Goal: Navigation & Orientation: Find specific page/section

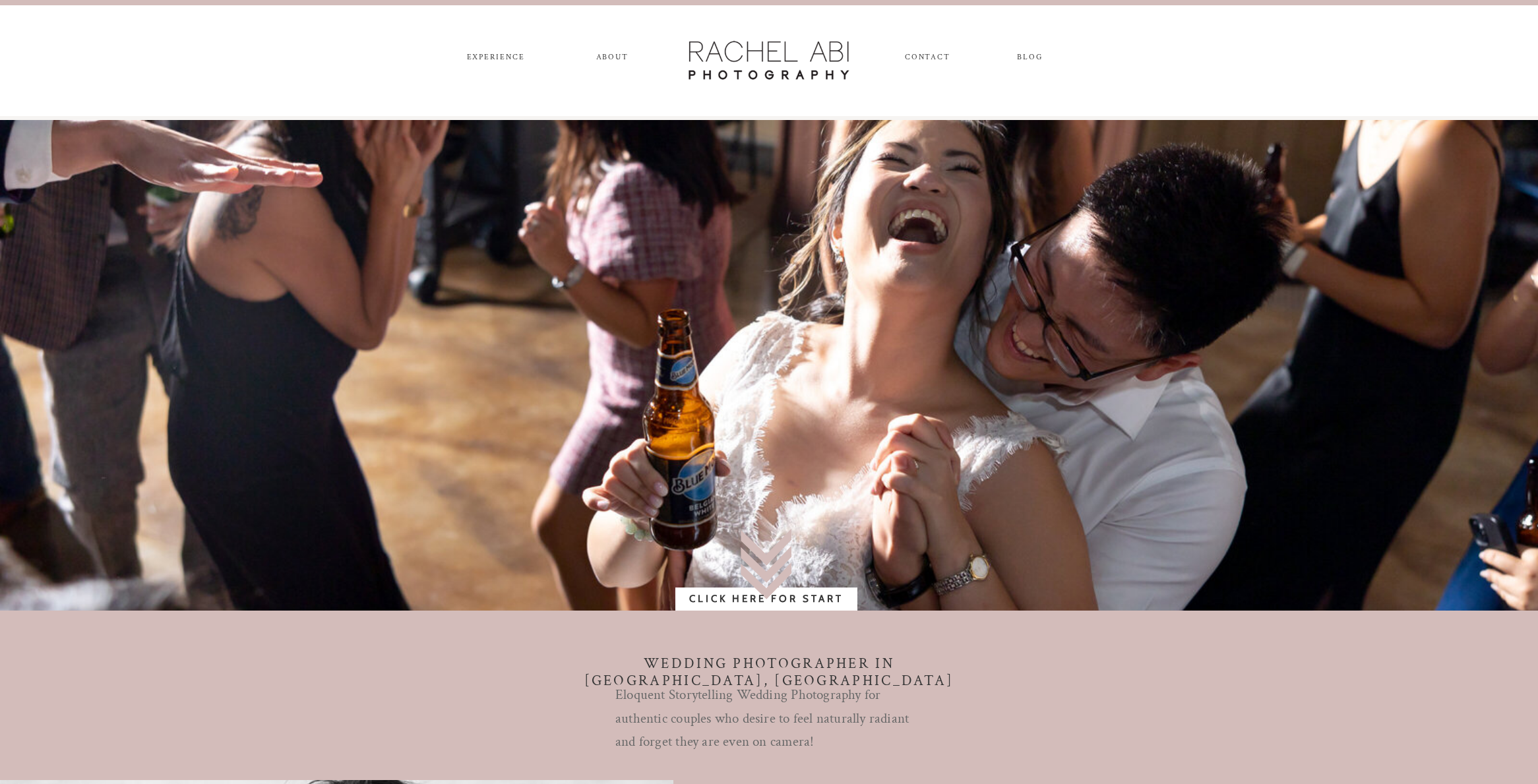
click at [608, 59] on nav "ABOUT" at bounding box center [612, 60] width 37 height 15
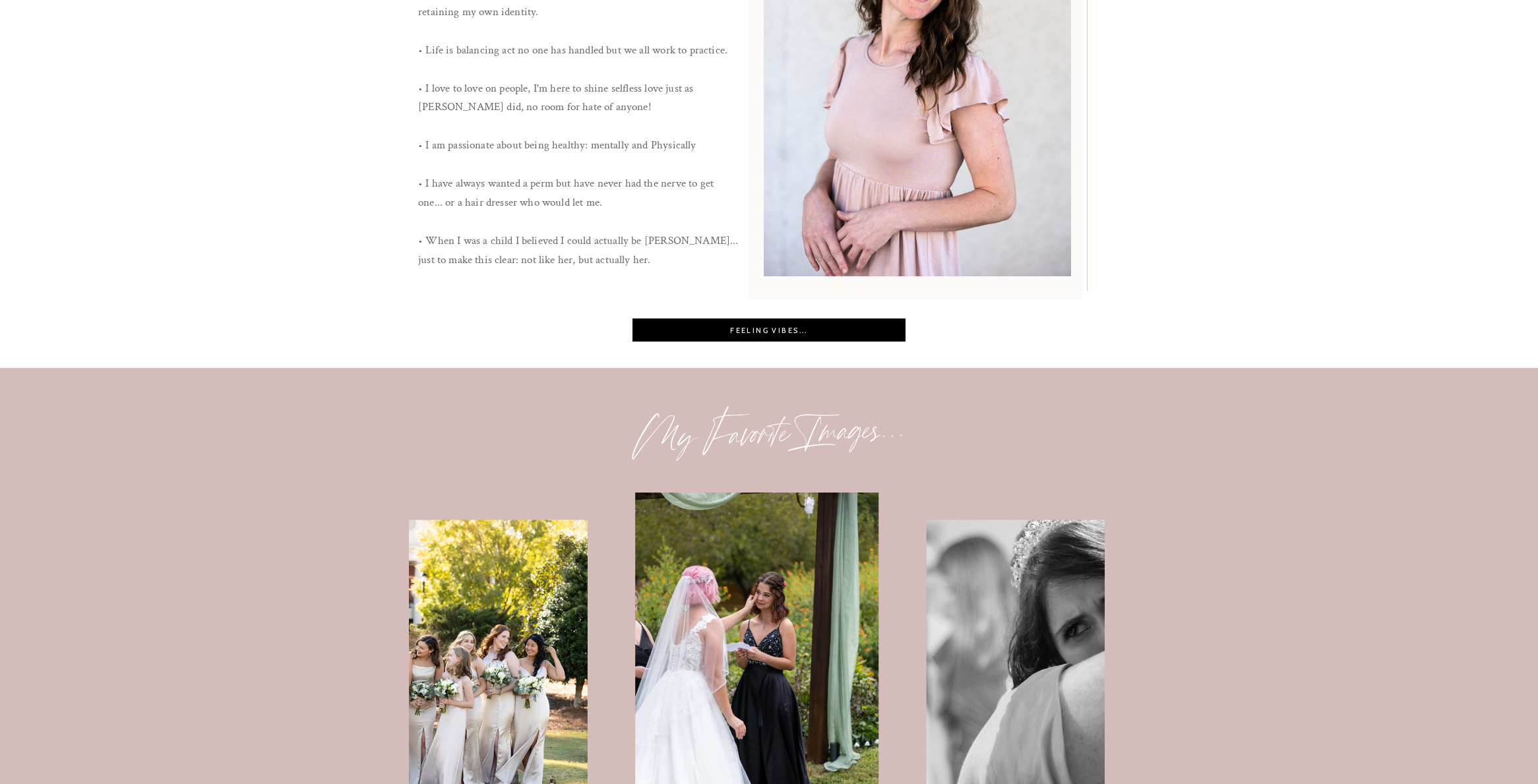
scroll to position [1150, 0]
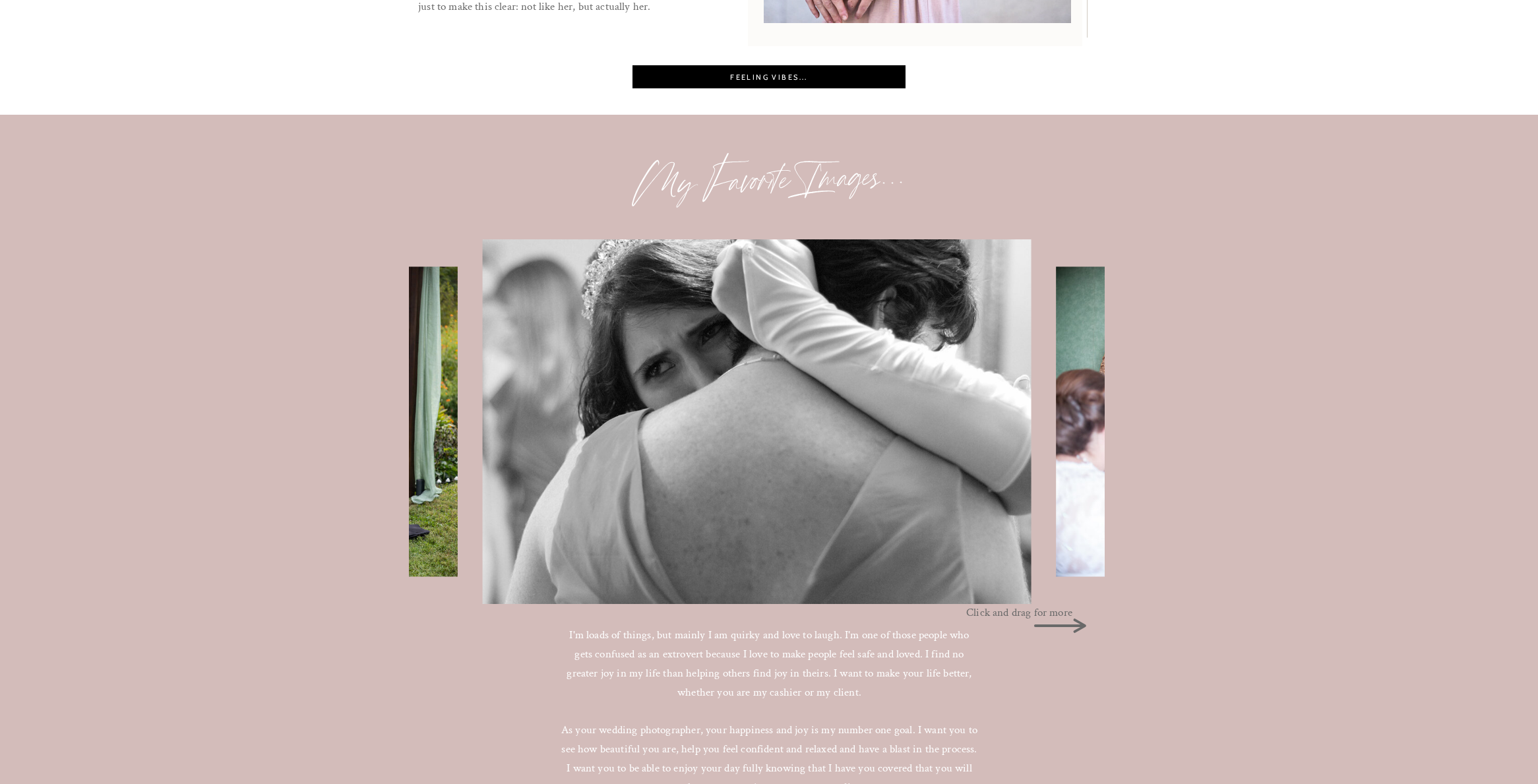
click at [1059, 509] on img at bounding box center [1159, 422] width 207 height 310
click at [1070, 622] on icon at bounding box center [1060, 626] width 66 height 66
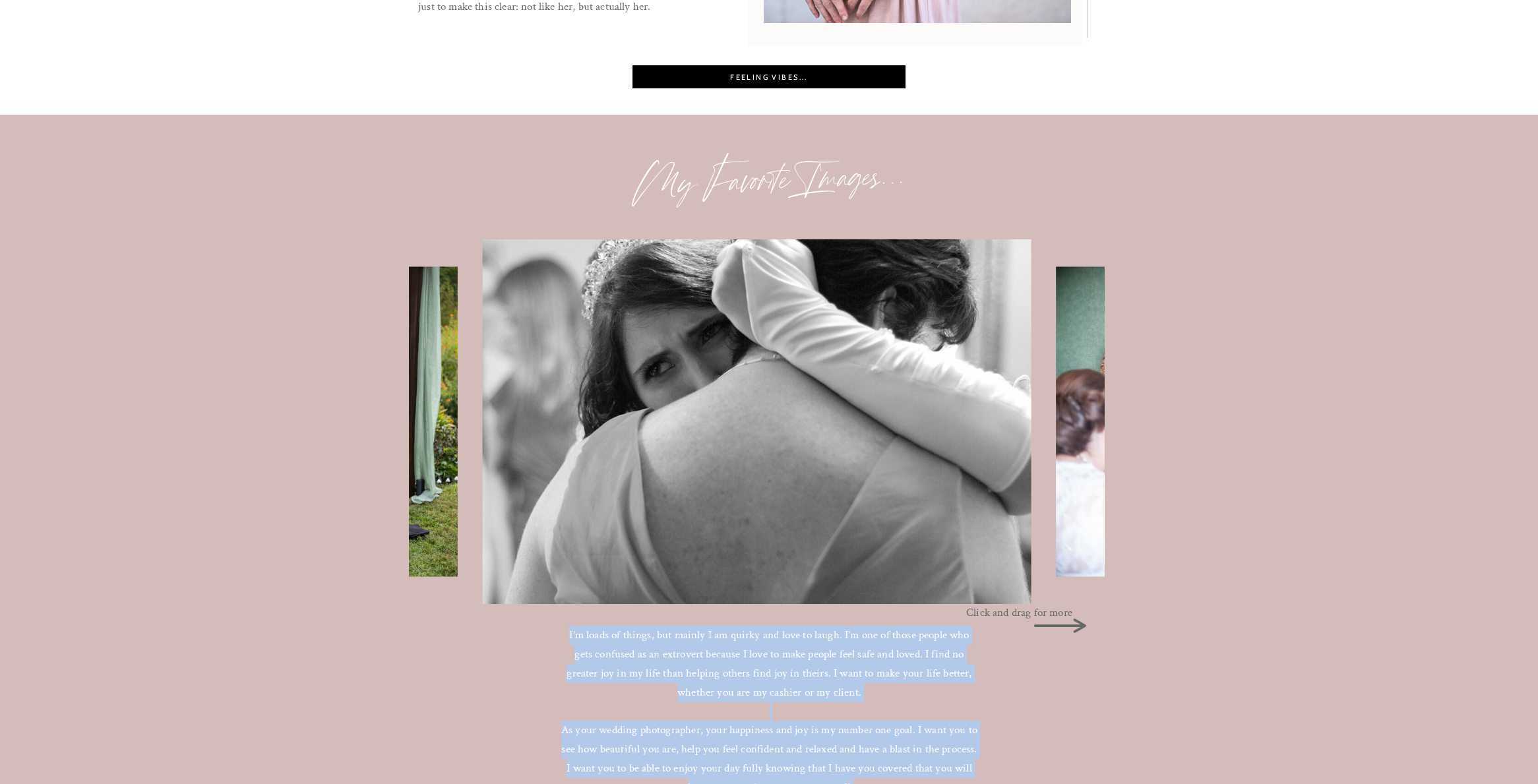
drag, startPoint x: 1069, startPoint y: 624, endPoint x: 1288, endPoint y: 616, distance: 219.1
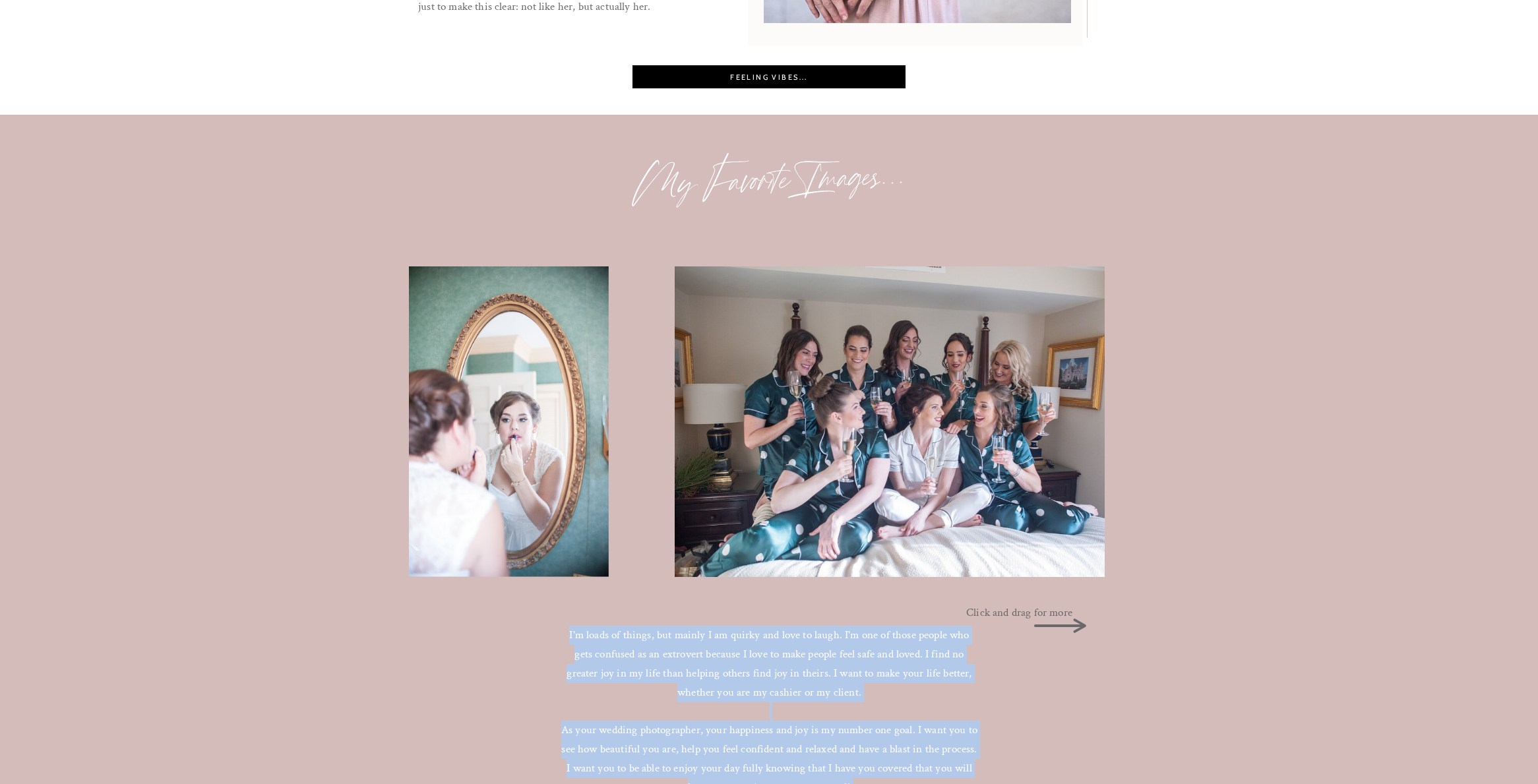
click at [426, 503] on img at bounding box center [506, 422] width 207 height 310
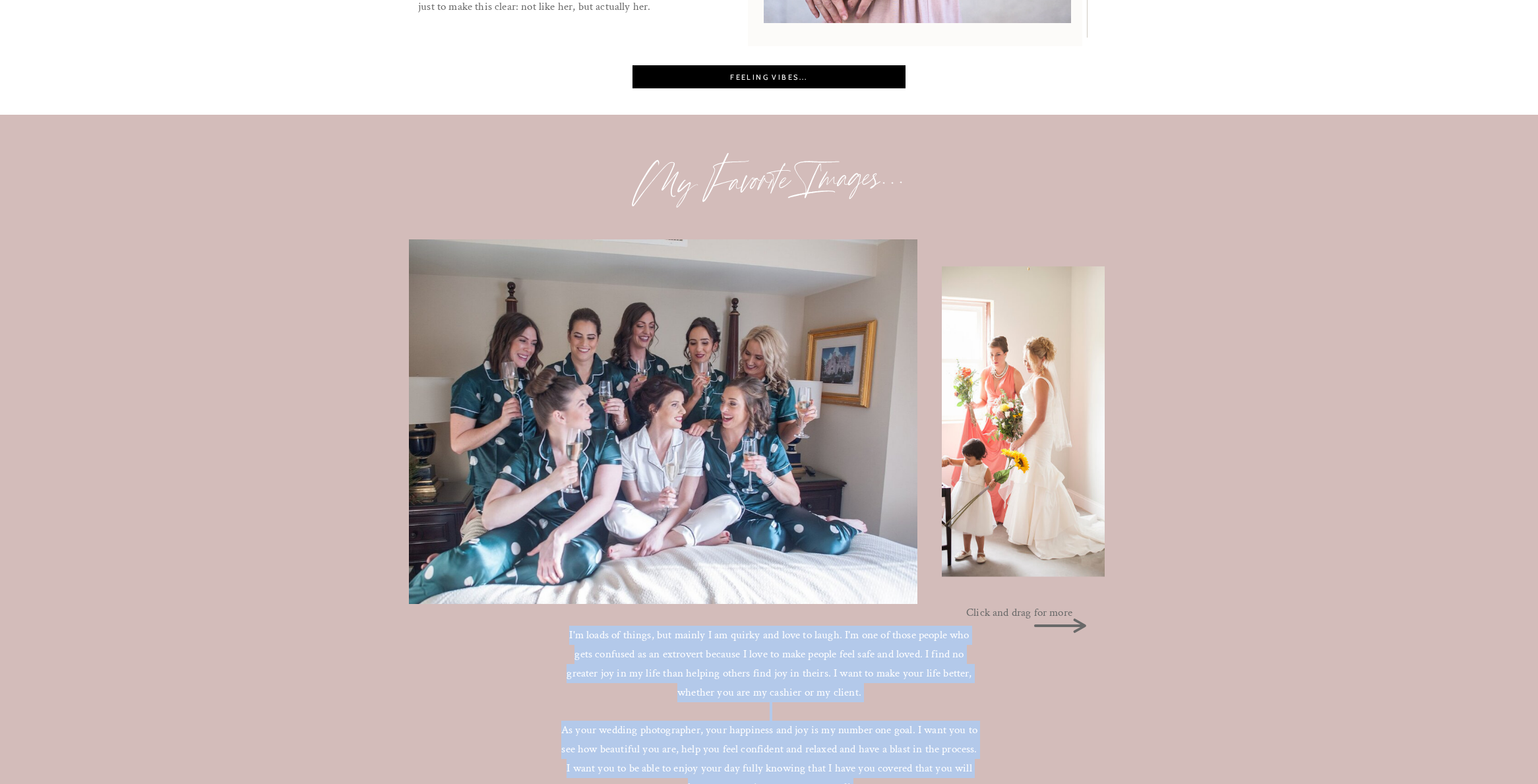
click at [513, 496] on img at bounding box center [642, 422] width 548 height 364
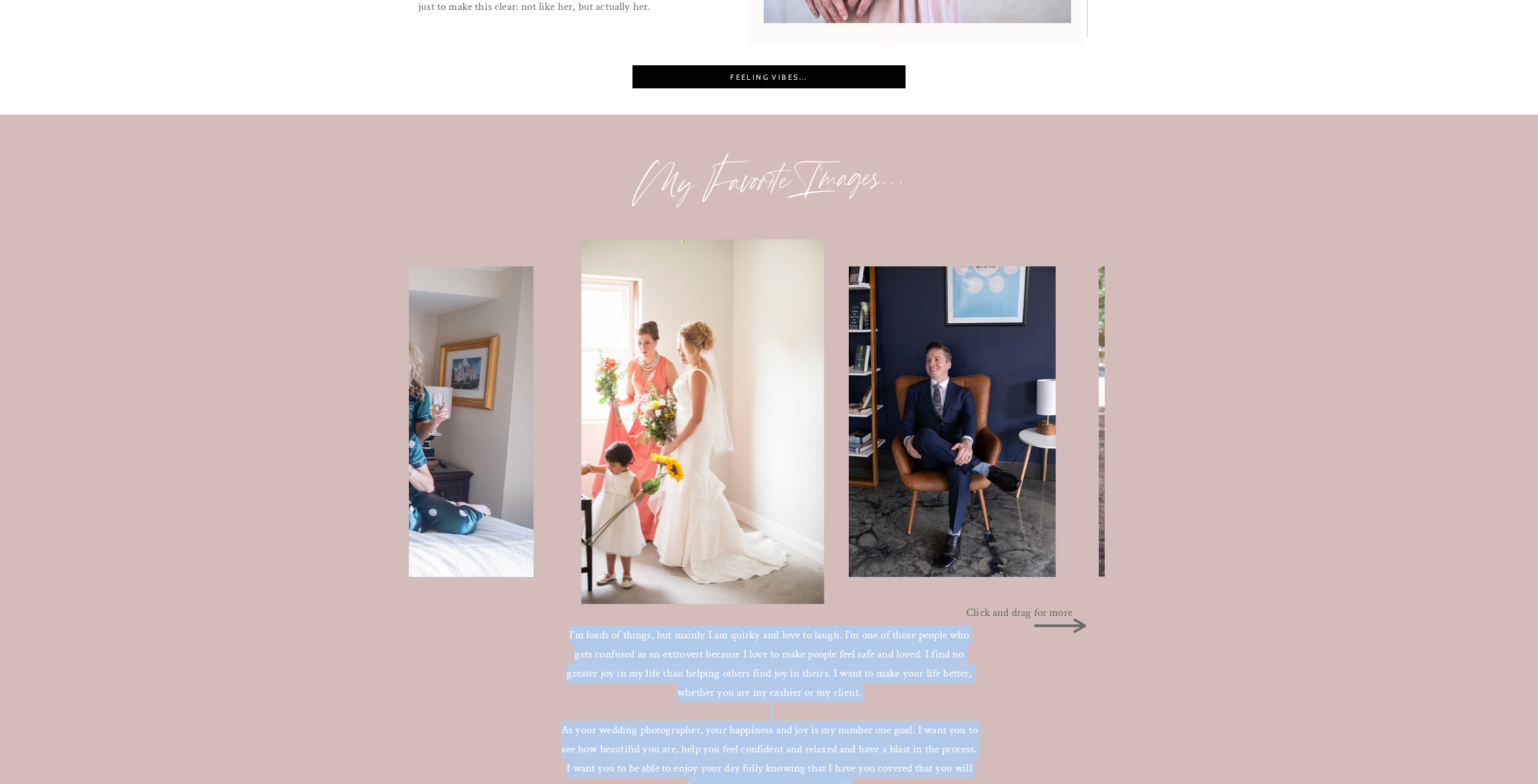
click at [849, 451] on img at bounding box center [952, 422] width 207 height 310
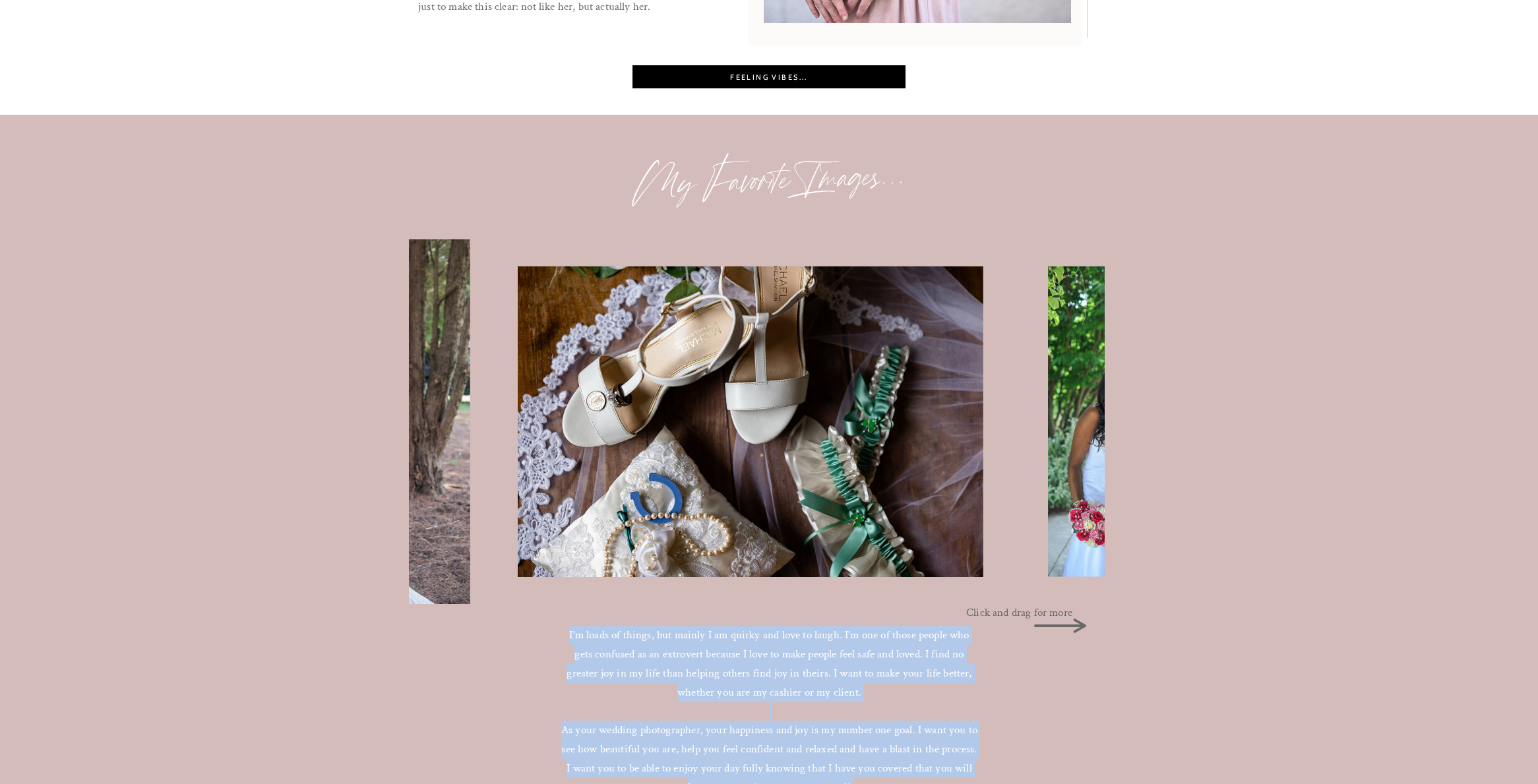
click at [518, 391] on img at bounding box center [750, 422] width 465 height 310
